Goal: Task Accomplishment & Management: Manage account settings

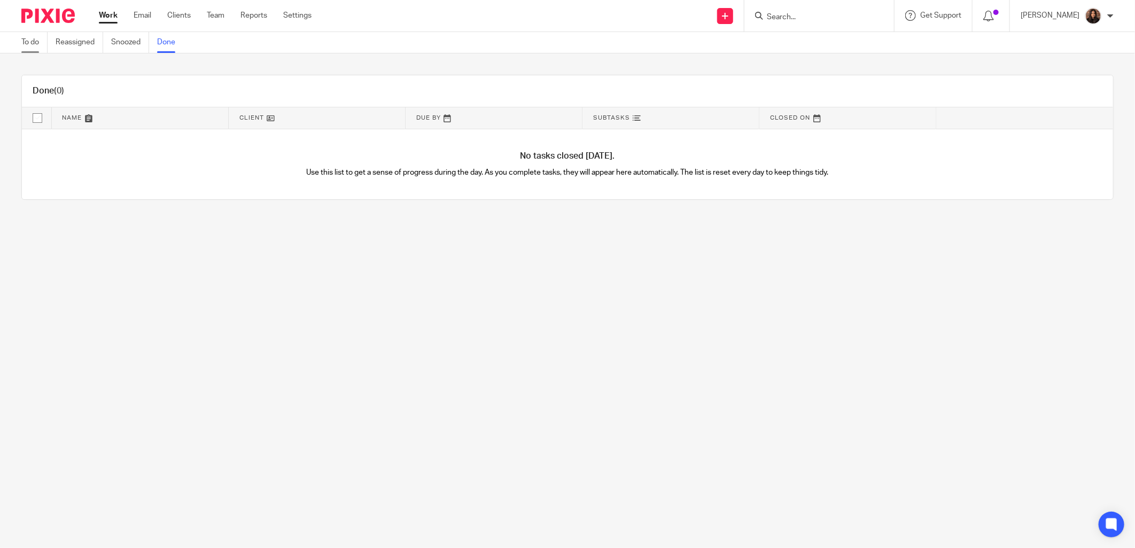
click at [32, 42] on link "To do" at bounding box center [34, 42] width 26 height 21
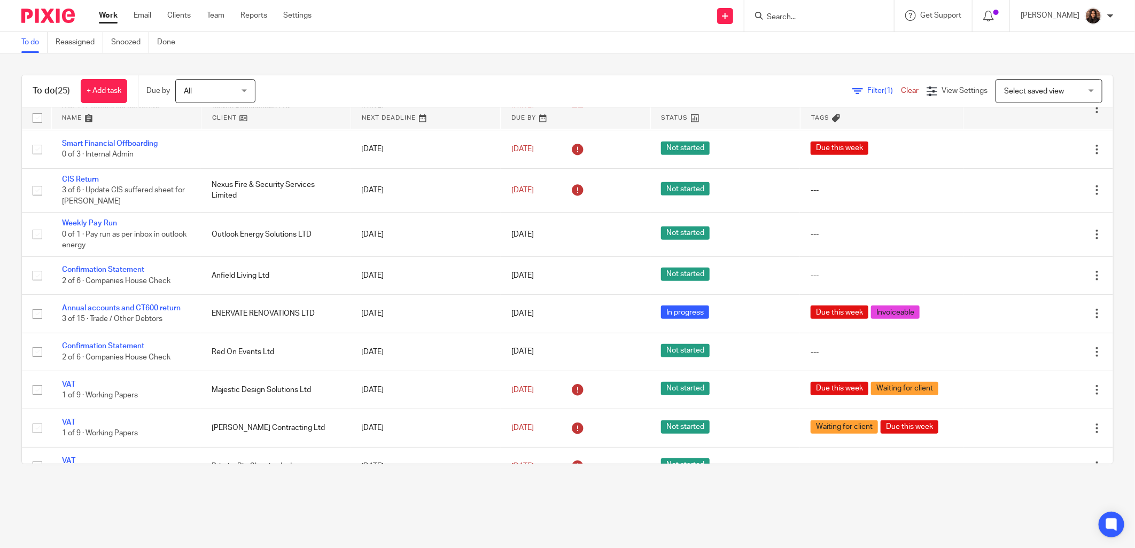
scroll to position [322, 0]
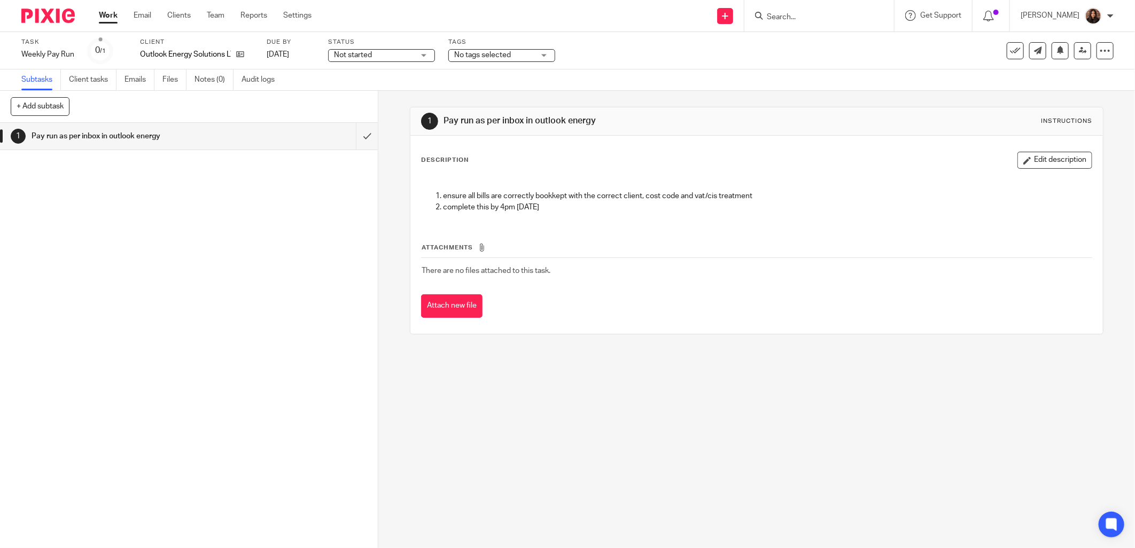
drag, startPoint x: 370, startPoint y: 56, endPoint x: 366, endPoint y: 72, distance: 16.5
click at [370, 56] on span "Not started" at bounding box center [353, 54] width 38 height 7
click at [350, 86] on li "In progress" at bounding box center [382, 94] width 106 height 22
click at [473, 54] on span "No tags selected" at bounding box center [482, 54] width 57 height 7
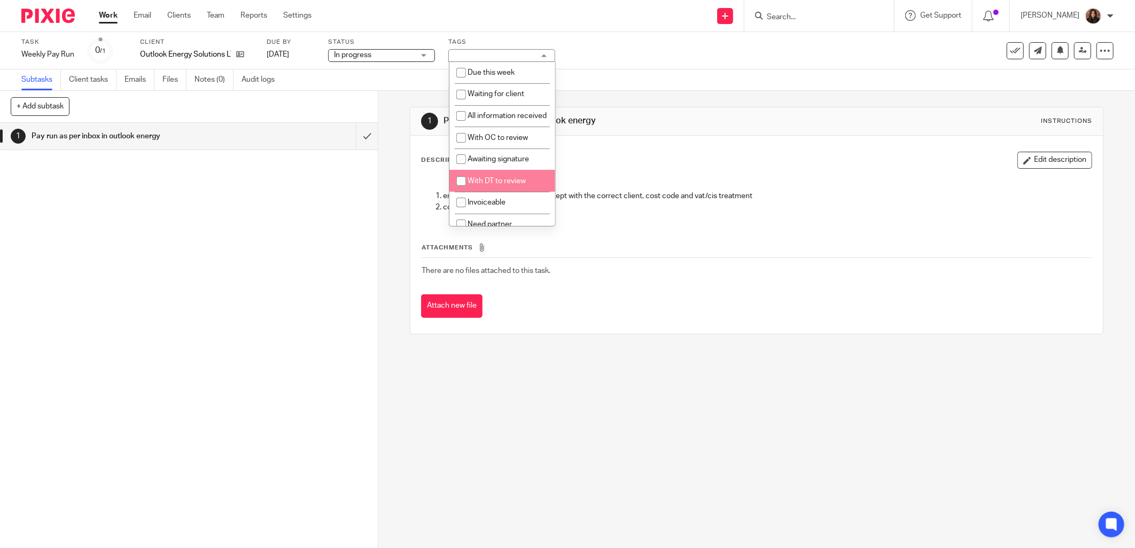
click at [488, 185] on span "With DT to review" at bounding box center [496, 180] width 58 height 7
checkbox input "true"
click at [688, 101] on div "1 Pay run as per inbox in outlook energy Instructions Description Edit descript…" at bounding box center [756, 221] width 693 height 260
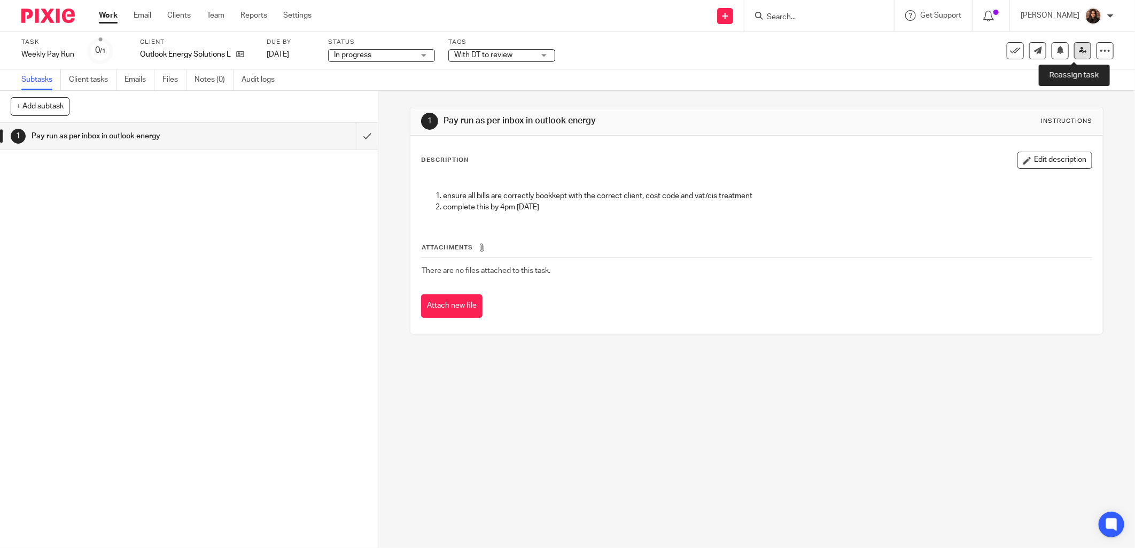
click at [1074, 46] on link at bounding box center [1082, 50] width 17 height 17
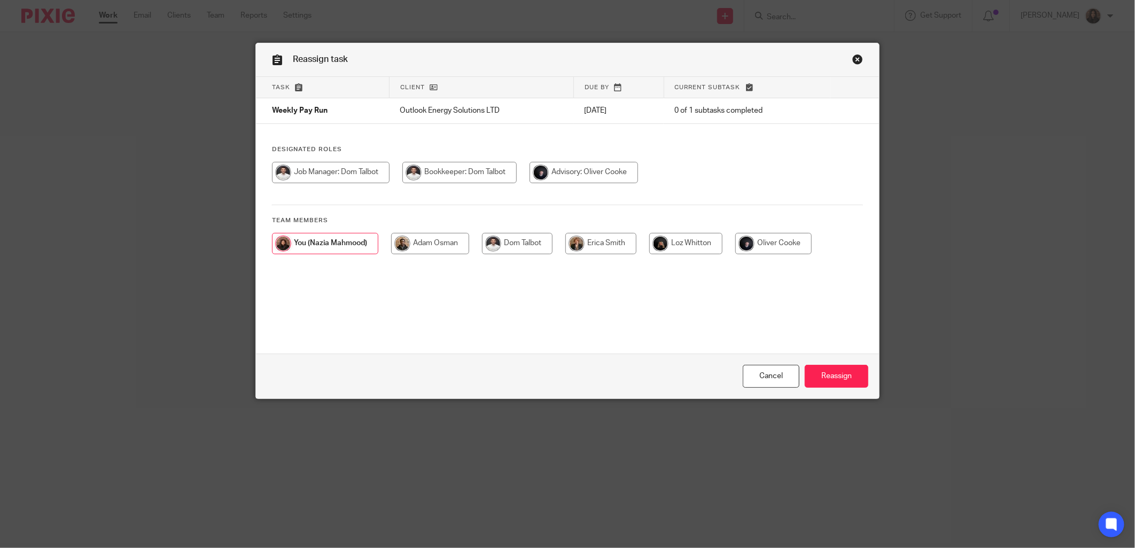
click at [327, 167] on input "radio" at bounding box center [331, 172] width 118 height 21
radio input "true"
click at [820, 372] on input "Reassign" at bounding box center [836, 376] width 64 height 23
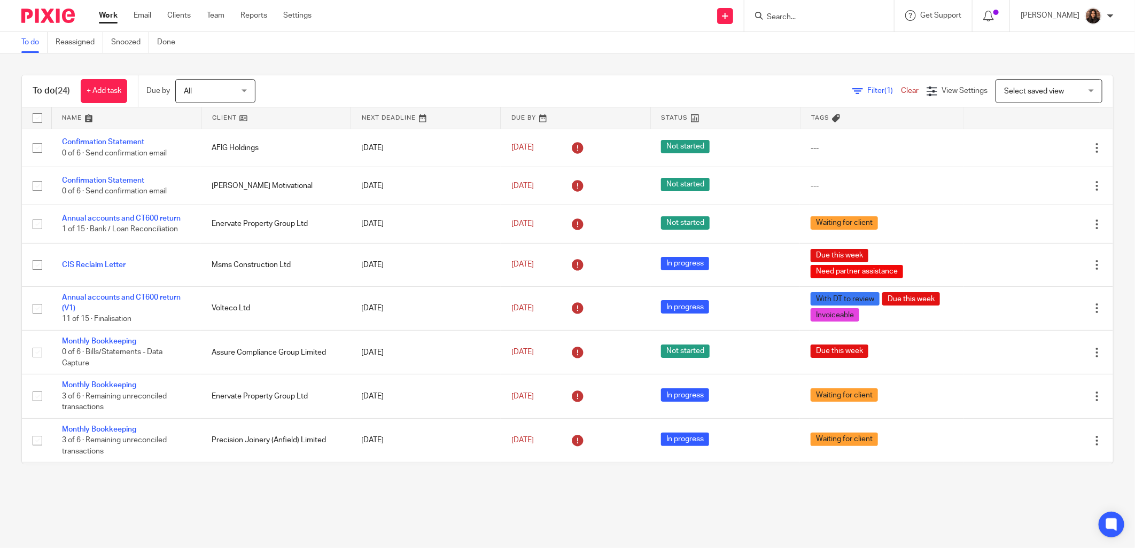
click at [278, 119] on link at bounding box center [275, 117] width 149 height 21
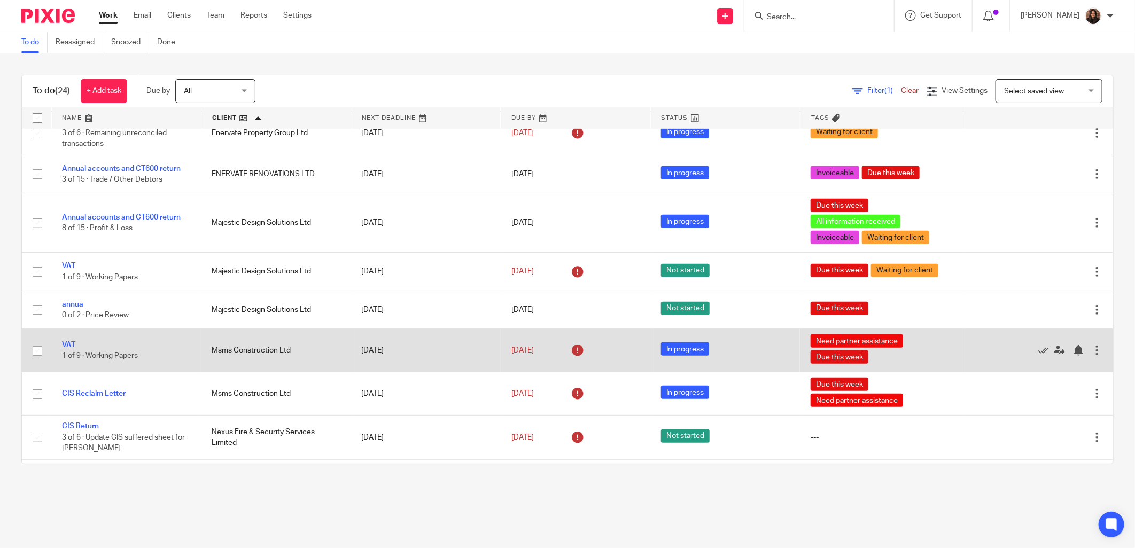
scroll to position [396, 0]
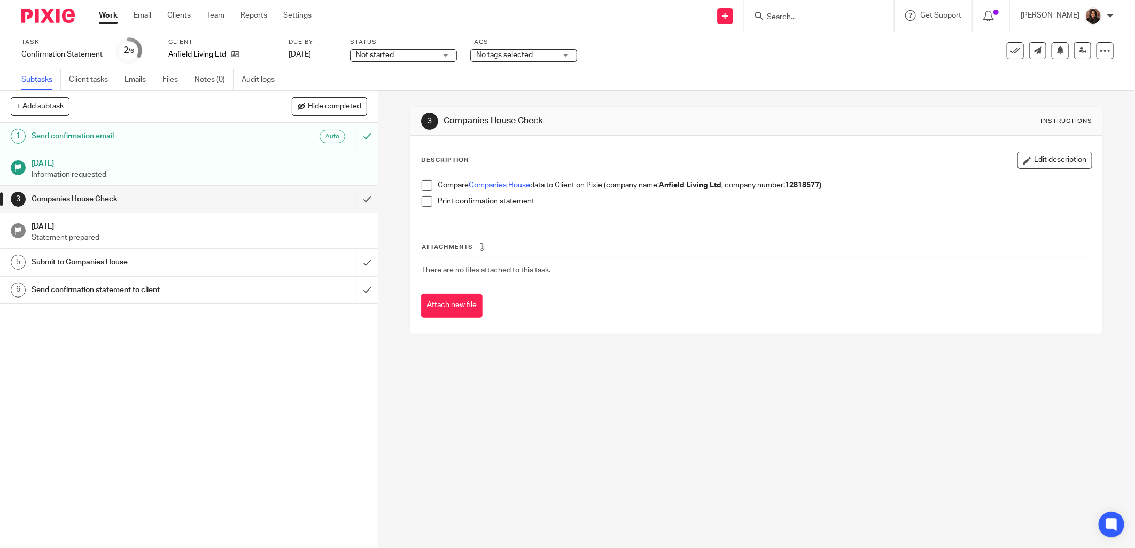
click at [204, 134] on h1 "Send confirmation email" at bounding box center [136, 136] width 209 height 16
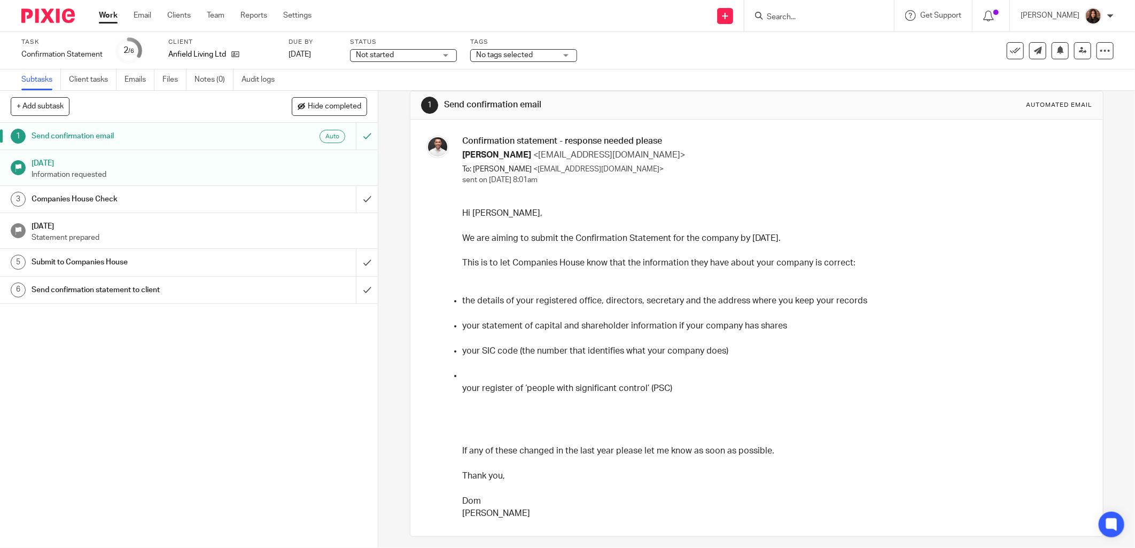
scroll to position [20, 0]
